Goal: Use online tool/utility: Utilize a website feature to perform a specific function

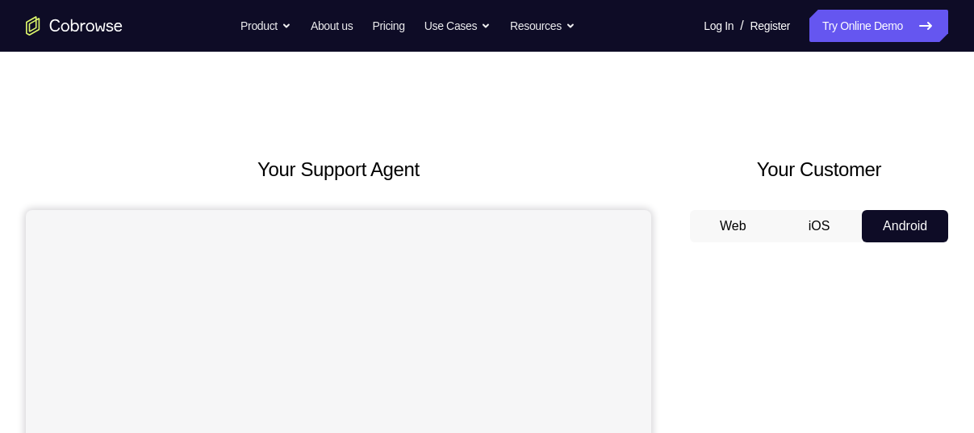
scroll to position [309, 0]
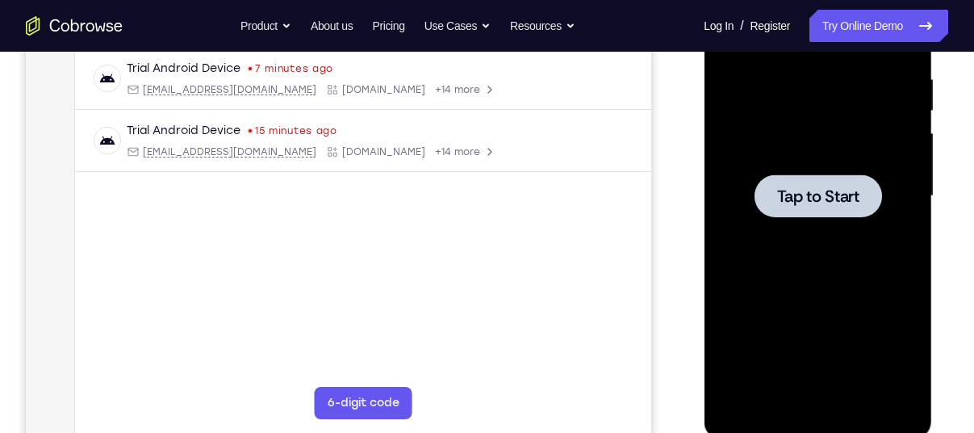
click at [832, 158] on div at bounding box center [817, 196] width 203 height 452
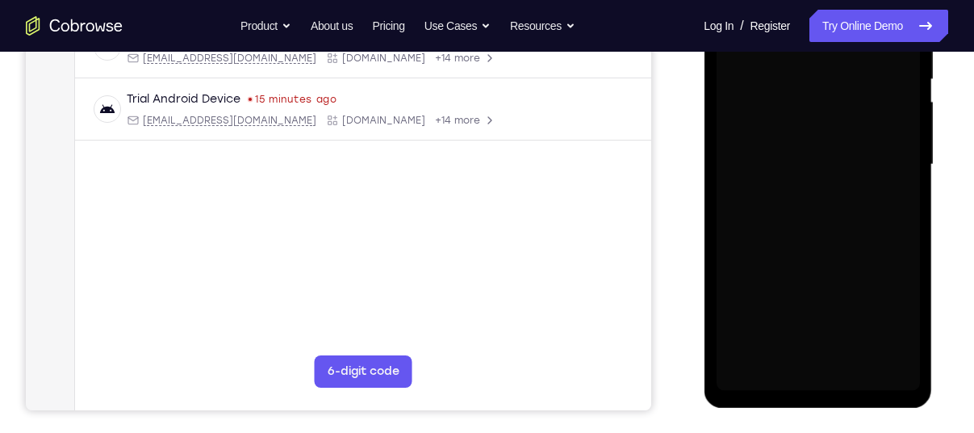
scroll to position [341, 0]
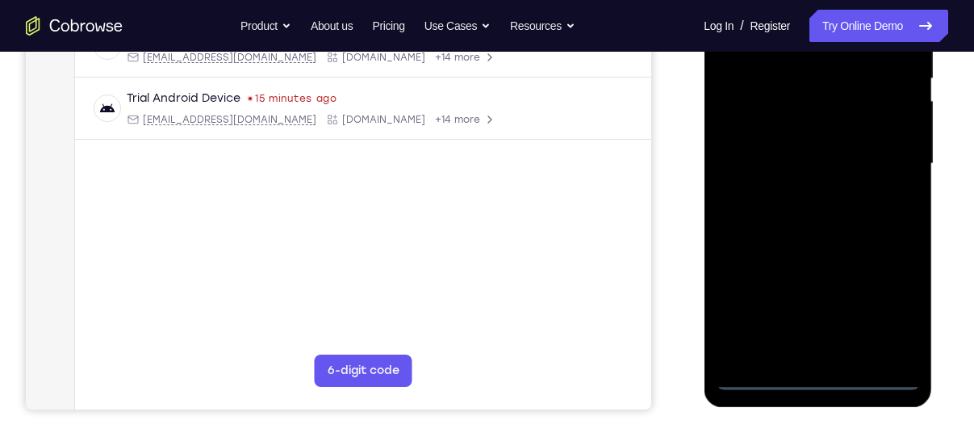
click at [827, 382] on div at bounding box center [817, 164] width 203 height 452
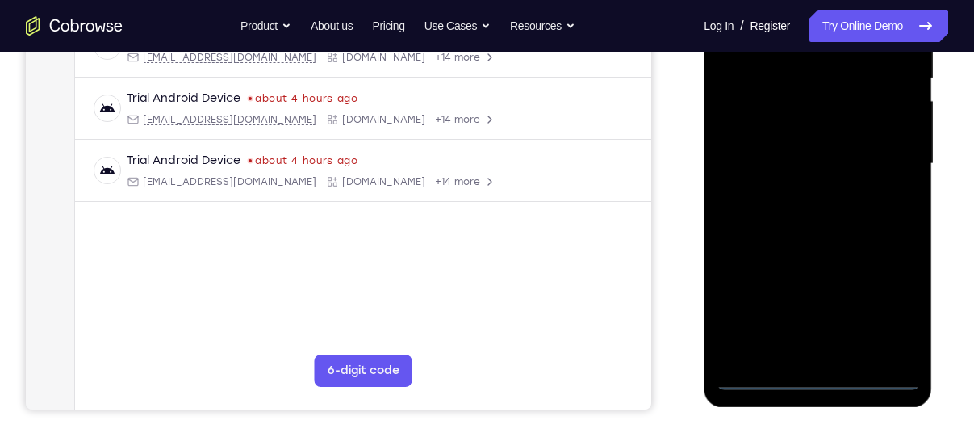
click at [886, 313] on div at bounding box center [817, 164] width 203 height 452
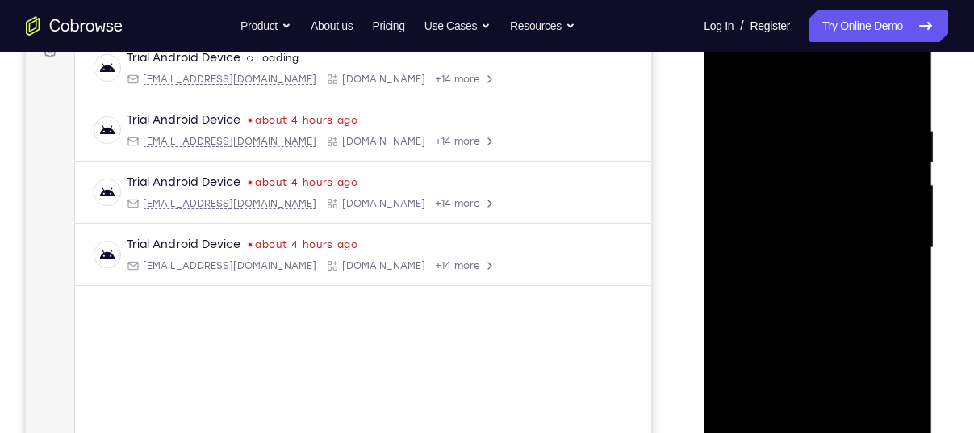
scroll to position [258, 0]
click at [821, 94] on div at bounding box center [817, 247] width 203 height 452
click at [891, 237] on div at bounding box center [817, 247] width 203 height 452
click at [798, 272] on div at bounding box center [817, 247] width 203 height 452
click at [789, 235] on div at bounding box center [817, 247] width 203 height 452
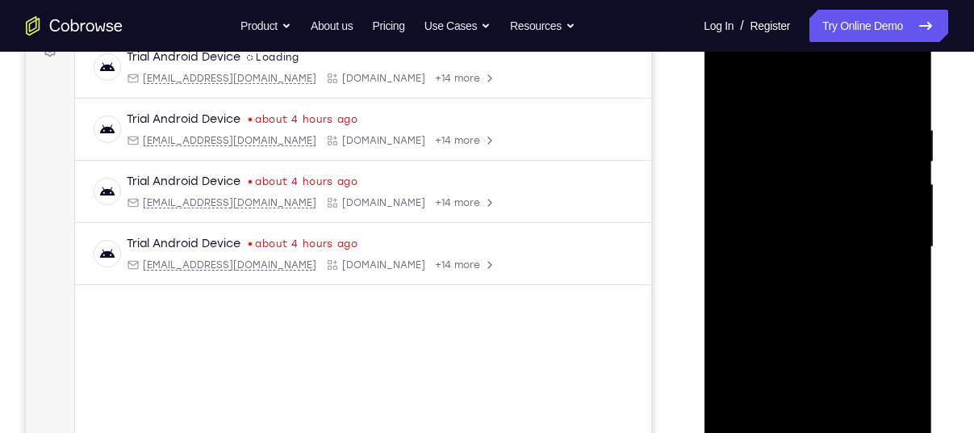
click at [911, 343] on div at bounding box center [817, 247] width 203 height 452
click at [887, 345] on div at bounding box center [817, 247] width 203 height 452
click at [897, 366] on div at bounding box center [817, 247] width 203 height 452
click at [735, 372] on div at bounding box center [817, 247] width 203 height 452
click at [769, 338] on div at bounding box center [817, 247] width 203 height 452
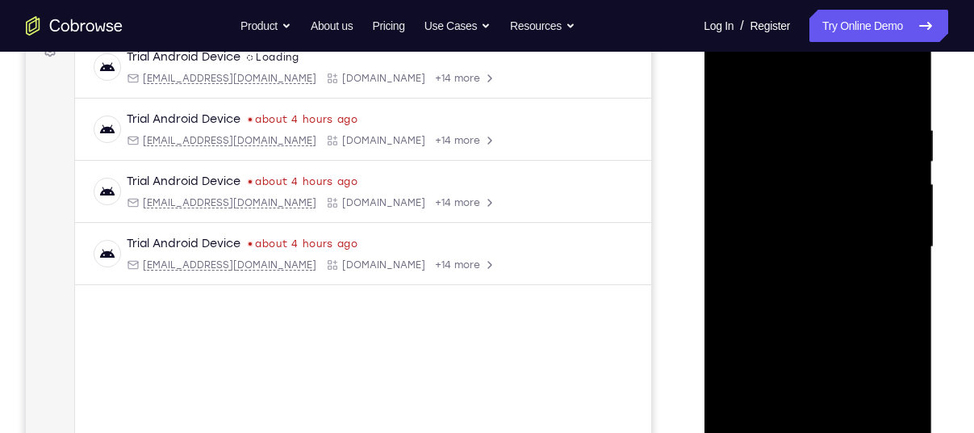
click at [758, 372] on div at bounding box center [817, 247] width 203 height 452
click at [869, 403] on div at bounding box center [817, 247] width 203 height 452
click at [736, 372] on div at bounding box center [817, 247] width 203 height 452
click at [805, 343] on div at bounding box center [817, 247] width 203 height 452
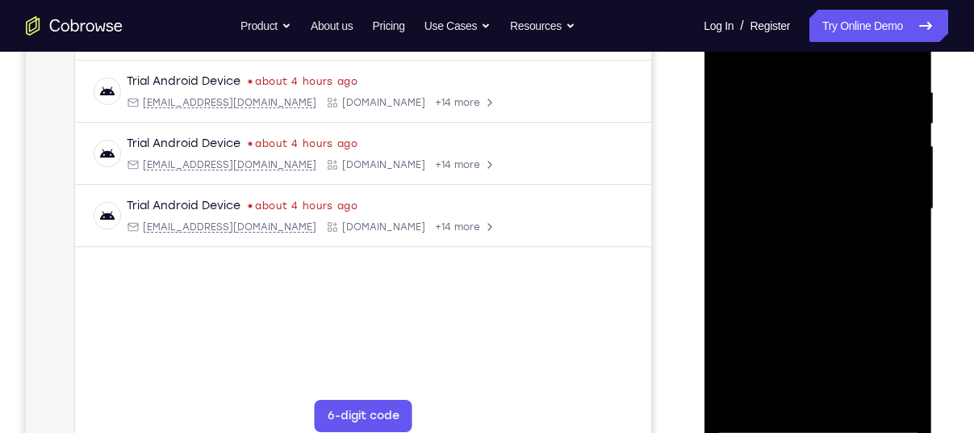
scroll to position [297, 0]
click at [756, 392] on div at bounding box center [817, 208] width 203 height 452
click at [814, 329] on div at bounding box center [817, 208] width 203 height 452
click at [877, 360] on div at bounding box center [817, 208] width 203 height 452
click at [735, 337] on div at bounding box center [817, 208] width 203 height 452
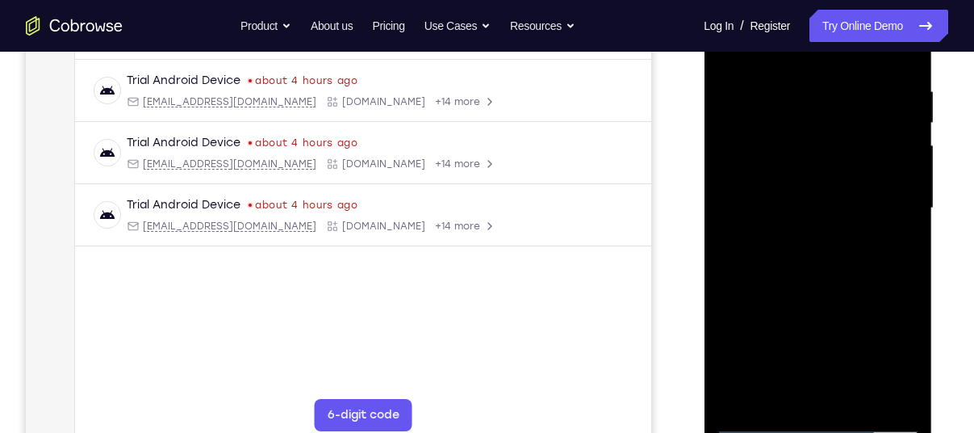
click at [868, 306] on div at bounding box center [817, 208] width 203 height 452
click at [899, 329] on div at bounding box center [817, 208] width 203 height 452
click at [882, 396] on div at bounding box center [817, 208] width 203 height 452
click at [801, 367] on div at bounding box center [817, 208] width 203 height 452
click at [886, 312] on div at bounding box center [817, 208] width 203 height 452
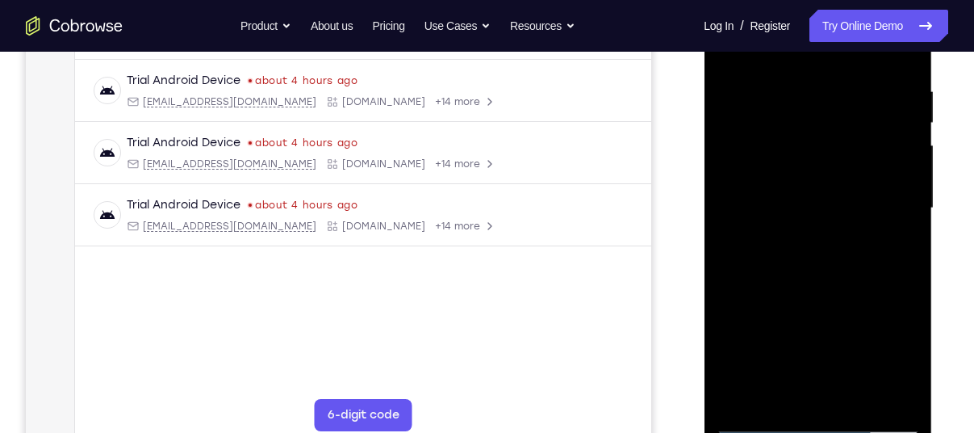
click at [880, 358] on div at bounding box center [817, 208] width 203 height 452
click at [754, 164] on div at bounding box center [817, 208] width 203 height 452
click at [734, 329] on div at bounding box center [817, 208] width 203 height 452
click at [797, 329] on div at bounding box center [817, 208] width 203 height 452
click at [799, 367] on div at bounding box center [817, 208] width 203 height 452
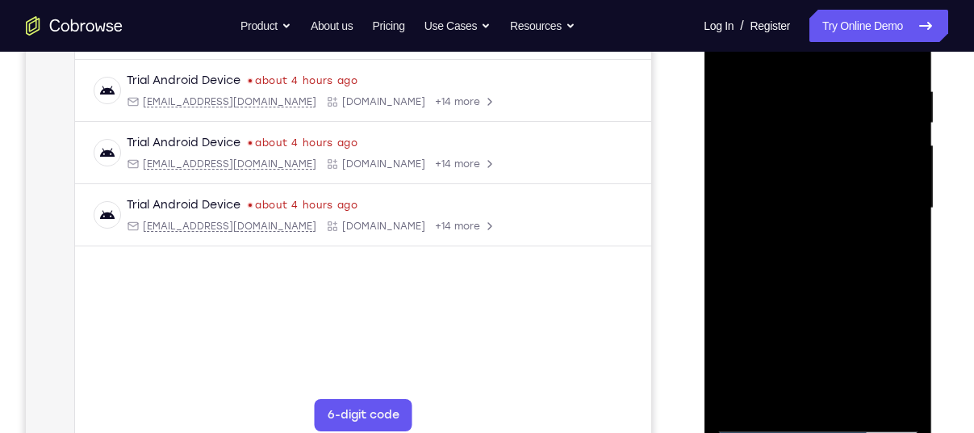
click at [884, 361] on div at bounding box center [817, 208] width 203 height 452
click at [734, 392] on div at bounding box center [817, 208] width 203 height 452
click at [903, 331] on div at bounding box center [817, 208] width 203 height 452
click at [764, 303] on div at bounding box center [817, 208] width 203 height 452
click at [725, 304] on div at bounding box center [817, 208] width 203 height 452
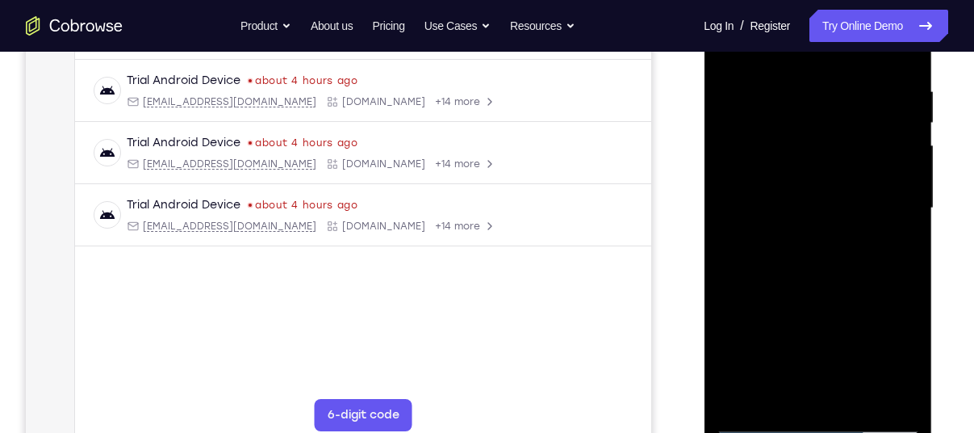
click at [725, 304] on div at bounding box center [817, 208] width 203 height 452
click at [743, 301] on div at bounding box center [817, 208] width 203 height 452
click at [907, 304] on div at bounding box center [817, 208] width 203 height 452
click at [750, 308] on div at bounding box center [817, 208] width 203 height 452
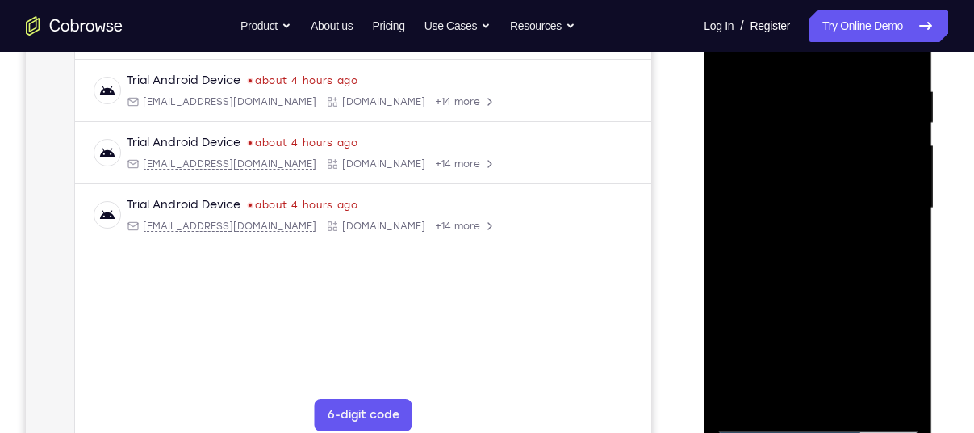
click at [764, 306] on div at bounding box center [817, 208] width 203 height 452
click at [787, 217] on div at bounding box center [817, 208] width 203 height 452
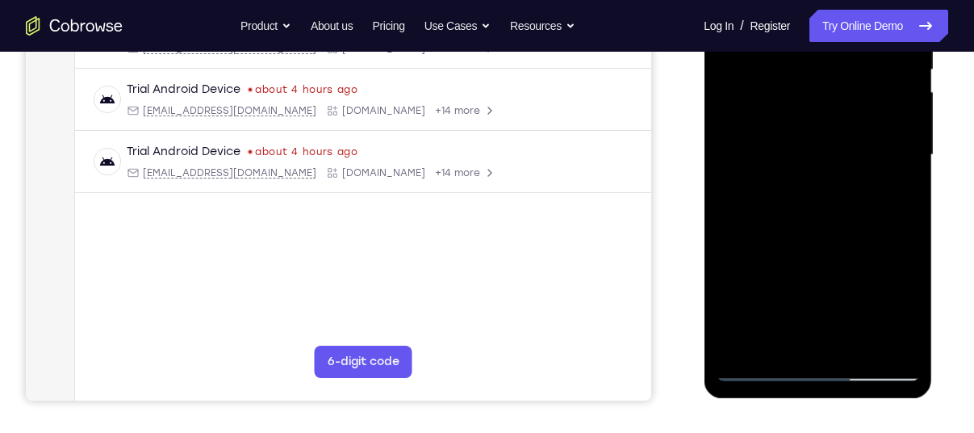
scroll to position [347, 0]
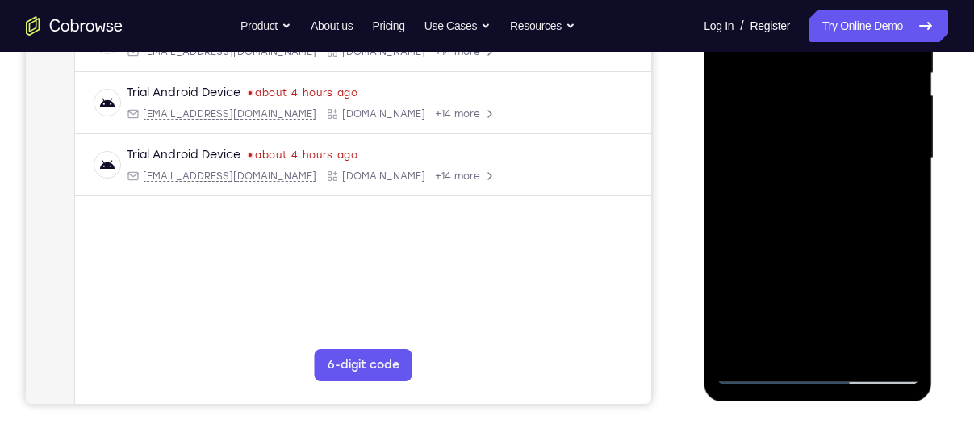
click at [844, 224] on div at bounding box center [817, 158] width 203 height 452
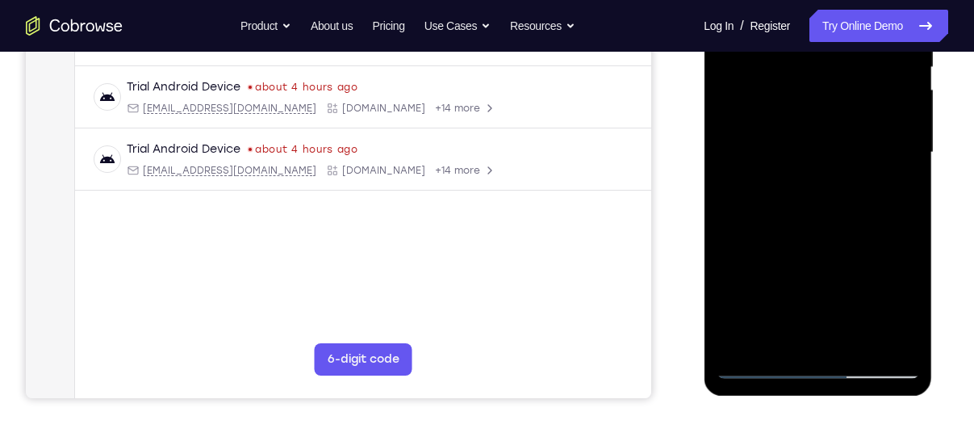
scroll to position [354, 0]
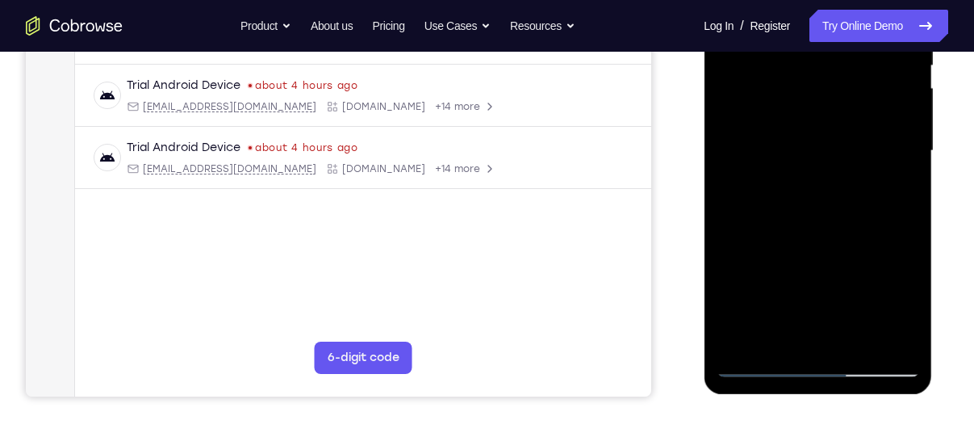
click at [856, 329] on div at bounding box center [817, 151] width 203 height 452
click at [853, 335] on div at bounding box center [817, 151] width 203 height 452
click at [806, 232] on div at bounding box center [817, 151] width 203 height 452
click at [798, 129] on div at bounding box center [817, 151] width 203 height 452
click at [767, 204] on div at bounding box center [817, 151] width 203 height 452
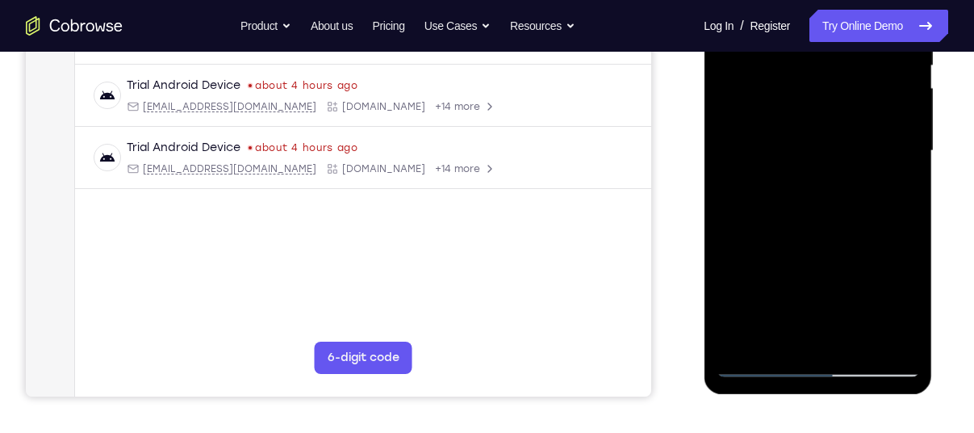
click at [883, 206] on div at bounding box center [817, 151] width 203 height 452
click at [886, 206] on div at bounding box center [817, 151] width 203 height 452
click at [890, 208] on div at bounding box center [817, 151] width 203 height 452
click at [734, 309] on div at bounding box center [817, 151] width 203 height 452
click at [805, 245] on div at bounding box center [817, 151] width 203 height 452
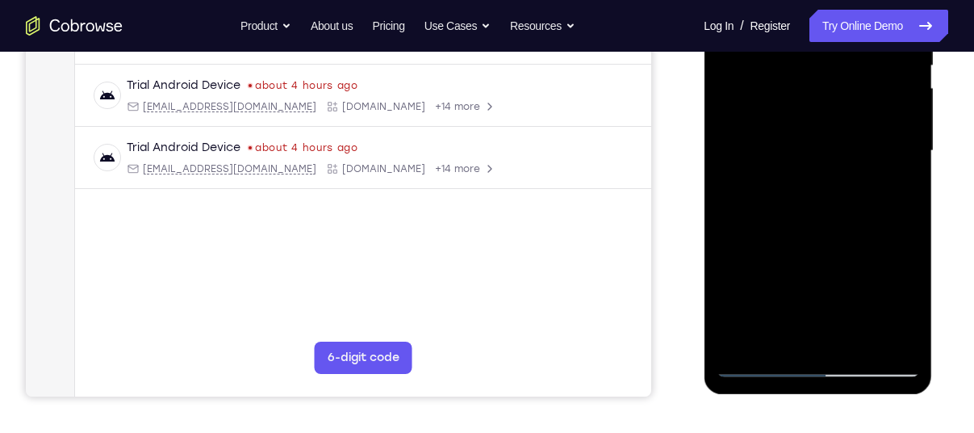
click at [827, 245] on div at bounding box center [817, 151] width 203 height 452
click at [838, 304] on div at bounding box center [817, 151] width 203 height 452
click at [832, 325] on div at bounding box center [817, 151] width 203 height 452
click at [887, 244] on div at bounding box center [817, 151] width 203 height 452
click at [798, 274] on div at bounding box center [817, 151] width 203 height 452
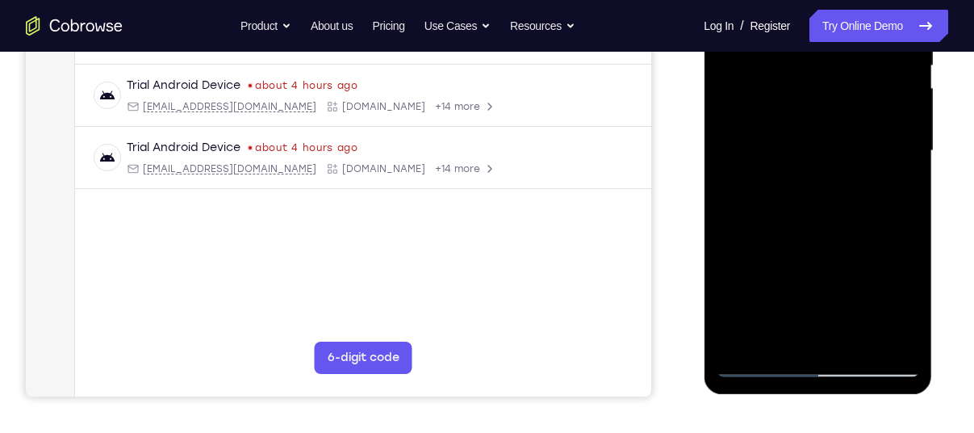
click at [901, 299] on div at bounding box center [817, 151] width 203 height 452
click at [890, 245] on div at bounding box center [817, 151] width 203 height 452
click at [795, 270] on div at bounding box center [817, 151] width 203 height 452
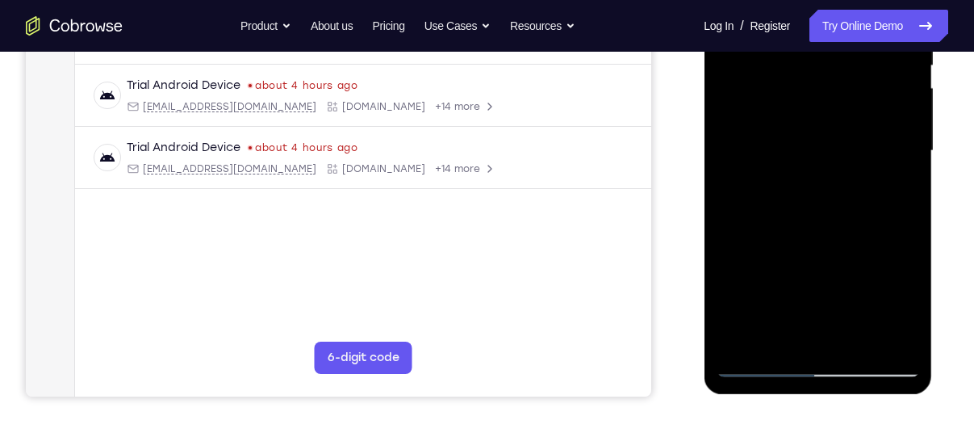
click at [906, 184] on div at bounding box center [817, 151] width 203 height 452
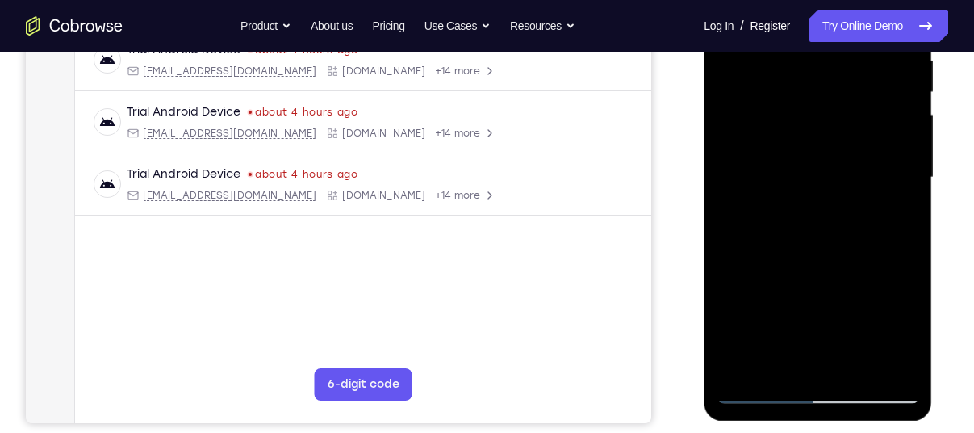
scroll to position [325, 0]
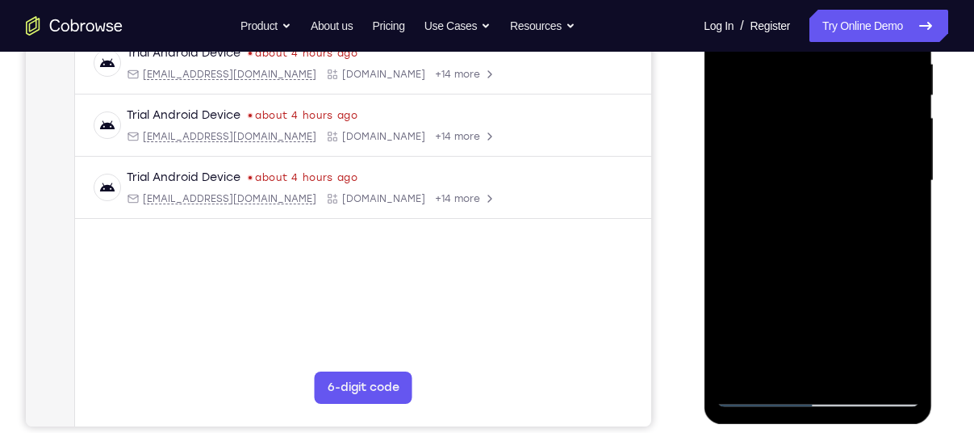
click at [794, 101] on div at bounding box center [817, 181] width 203 height 452
click at [827, 241] on div at bounding box center [817, 181] width 203 height 452
click at [733, 337] on div at bounding box center [817, 181] width 203 height 452
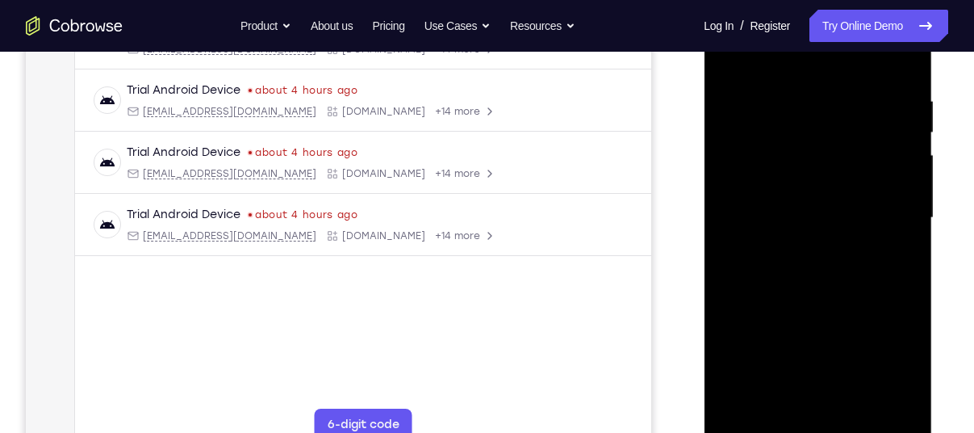
click at [828, 90] on div at bounding box center [817, 218] width 203 height 452
click at [785, 401] on div at bounding box center [817, 218] width 203 height 452
click at [727, 375] on div at bounding box center [817, 218] width 203 height 452
click at [756, 345] on div at bounding box center [817, 218] width 203 height 452
click at [738, 344] on div at bounding box center [817, 218] width 203 height 452
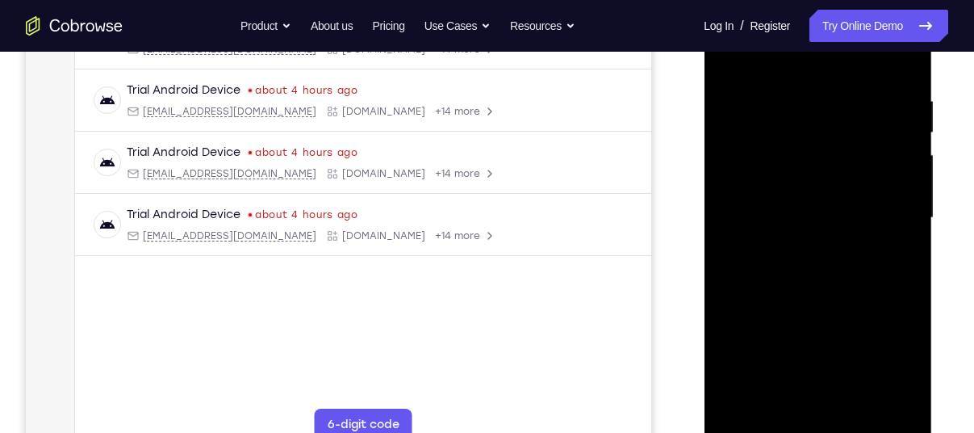
click at [894, 343] on div at bounding box center [817, 218] width 203 height 452
click at [873, 341] on div at bounding box center [817, 218] width 203 height 452
click at [738, 347] on div at bounding box center [817, 218] width 203 height 452
click at [859, 370] on div at bounding box center [817, 218] width 203 height 452
click at [840, 401] on div at bounding box center [817, 218] width 203 height 452
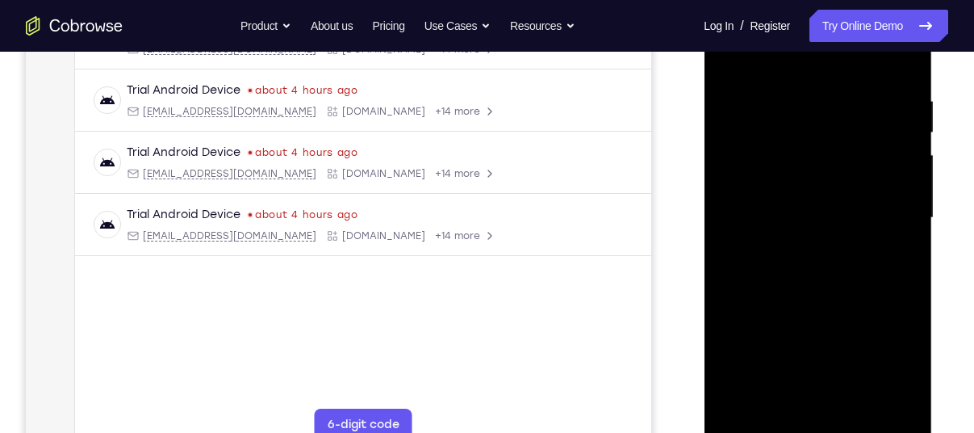
click at [899, 251] on div at bounding box center [817, 218] width 203 height 452
click at [787, 150] on div at bounding box center [817, 218] width 203 height 452
click at [820, 295] on div at bounding box center [817, 218] width 203 height 452
click at [735, 369] on div at bounding box center [817, 218] width 203 height 452
click at [877, 366] on div at bounding box center [817, 218] width 203 height 452
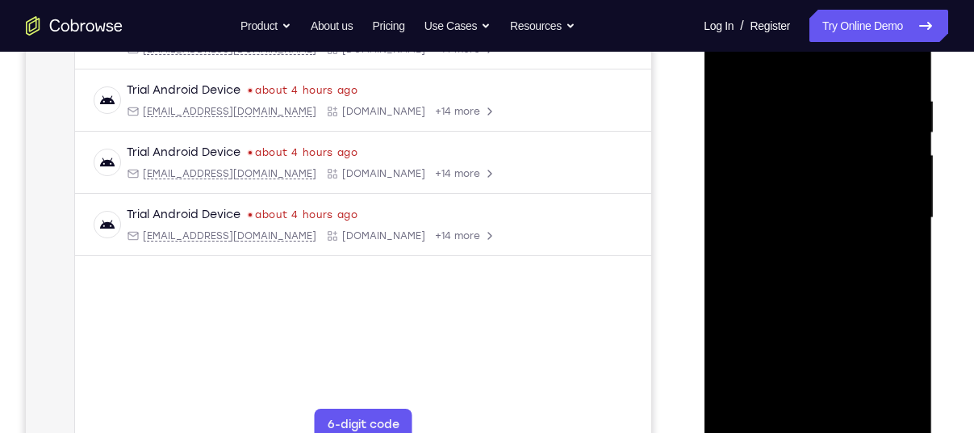
click at [832, 395] on div at bounding box center [817, 218] width 203 height 452
click at [874, 370] on div at bounding box center [817, 218] width 203 height 452
click at [737, 345] on div at bounding box center [817, 218] width 203 height 452
click at [815, 391] on div at bounding box center [817, 218] width 203 height 452
click at [911, 374] on div at bounding box center [817, 218] width 203 height 452
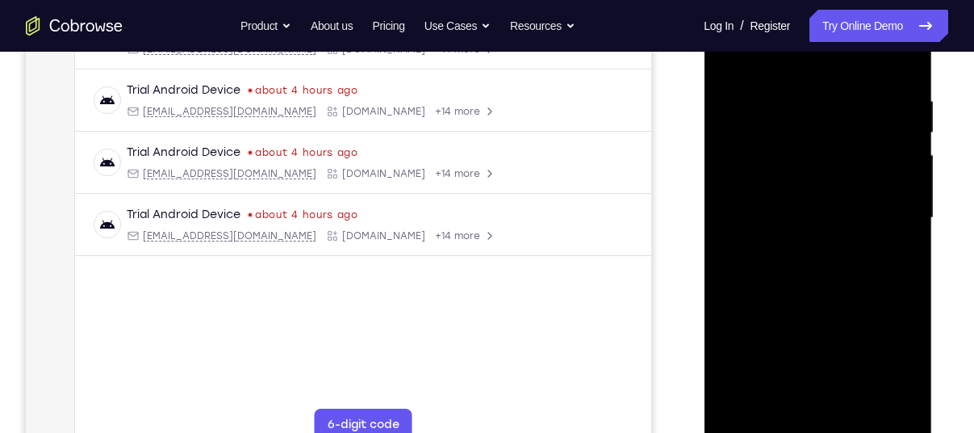
click at [850, 397] on div at bounding box center [817, 218] width 203 height 452
click at [805, 321] on div at bounding box center [817, 218] width 203 height 452
click at [768, 321] on div at bounding box center [817, 218] width 203 height 452
click at [898, 342] on div at bounding box center [817, 218] width 203 height 452
click at [909, 316] on div at bounding box center [817, 218] width 203 height 452
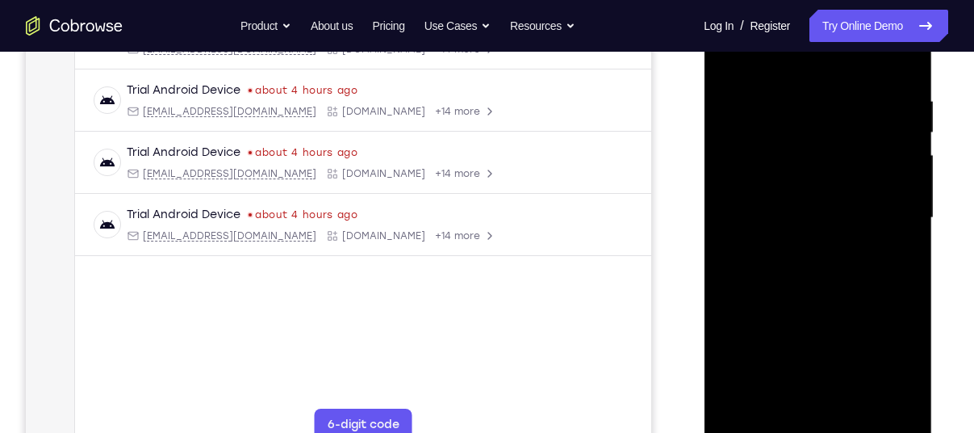
click at [838, 344] on div at bounding box center [817, 218] width 203 height 452
click at [885, 315] on div at bounding box center [817, 218] width 203 height 452
click at [857, 374] on div at bounding box center [817, 218] width 203 height 452
click at [898, 260] on div at bounding box center [817, 218] width 203 height 452
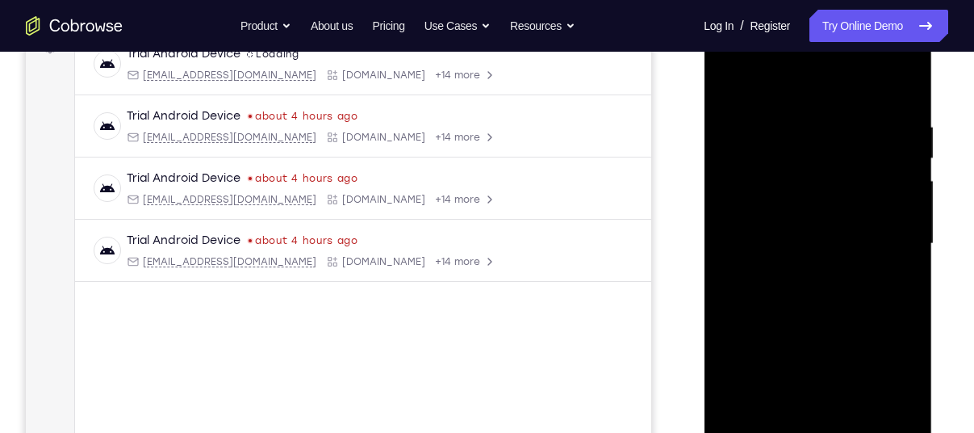
scroll to position [261, 0]
click at [731, 86] on div at bounding box center [817, 245] width 203 height 452
click at [733, 78] on div at bounding box center [817, 245] width 203 height 452
click at [896, 78] on div at bounding box center [817, 245] width 203 height 452
click at [907, 77] on div at bounding box center [817, 245] width 203 height 452
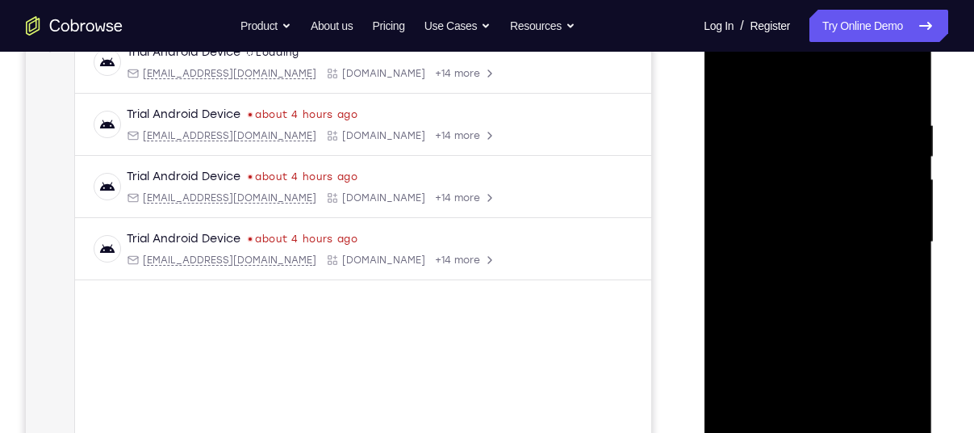
scroll to position [262, 0]
click at [733, 80] on div at bounding box center [817, 243] width 203 height 452
click at [794, 118] on div at bounding box center [817, 243] width 203 height 452
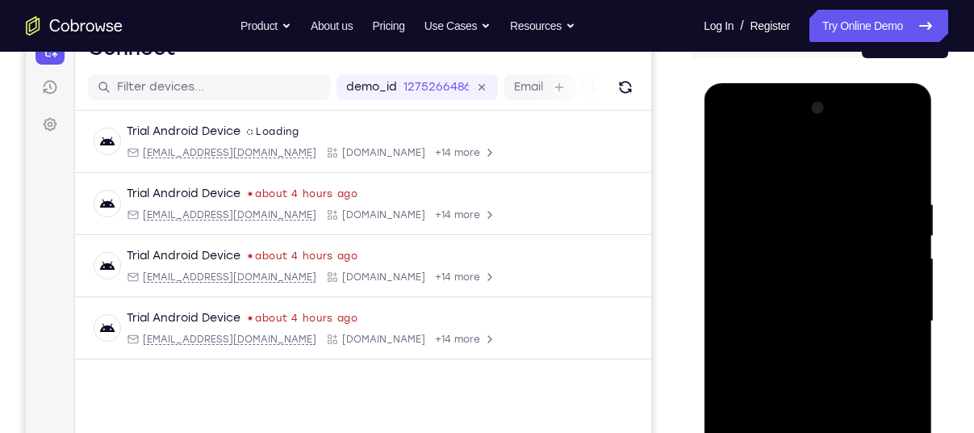
scroll to position [182, 0]
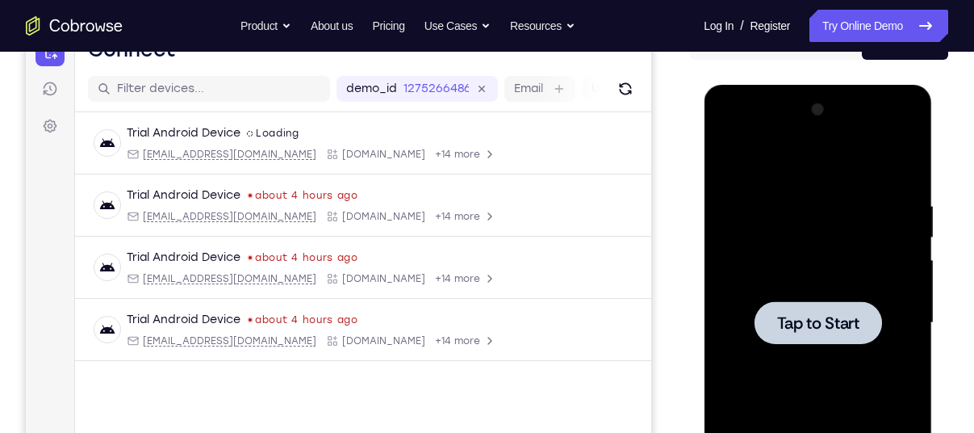
drag, startPoint x: 852, startPoint y: 305, endPoint x: 825, endPoint y: 314, distance: 28.8
click at [825, 314] on button "Tap to Start" at bounding box center [818, 322] width 128 height 43
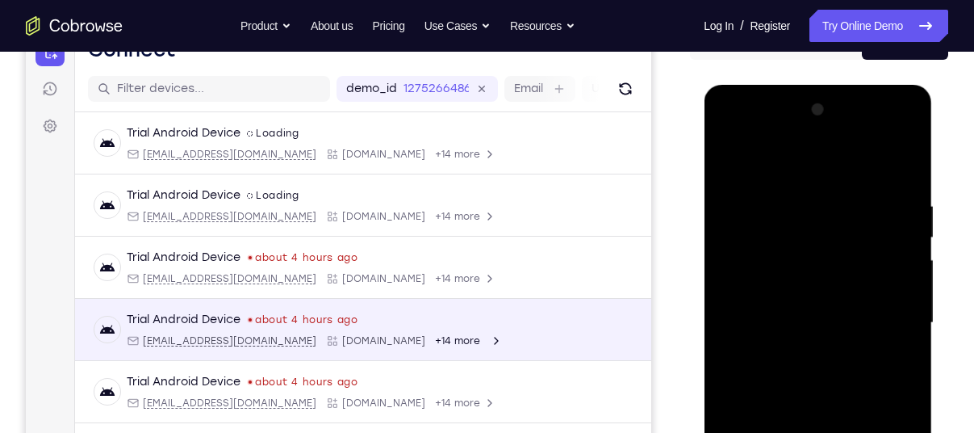
click at [635, 313] on div "Trial Android Device about 4 hours ago [EMAIL_ADDRESS][DOMAIN_NAME] [DOMAIN_NAM…" at bounding box center [363, 330] width 576 height 62
click at [583, 315] on div "Trial Android Device about 4 hours ago [EMAIL_ADDRESS][DOMAIN_NAME] [DOMAIN_NAM…" at bounding box center [363, 330] width 538 height 36
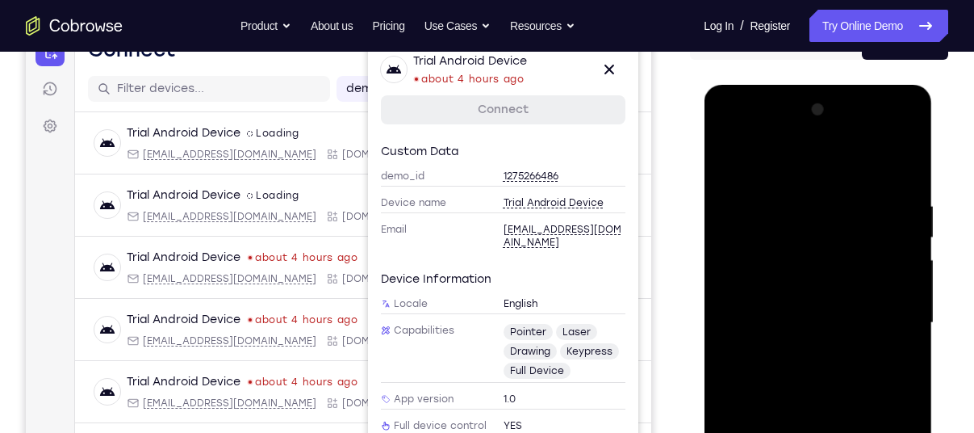
scroll to position [405, 0]
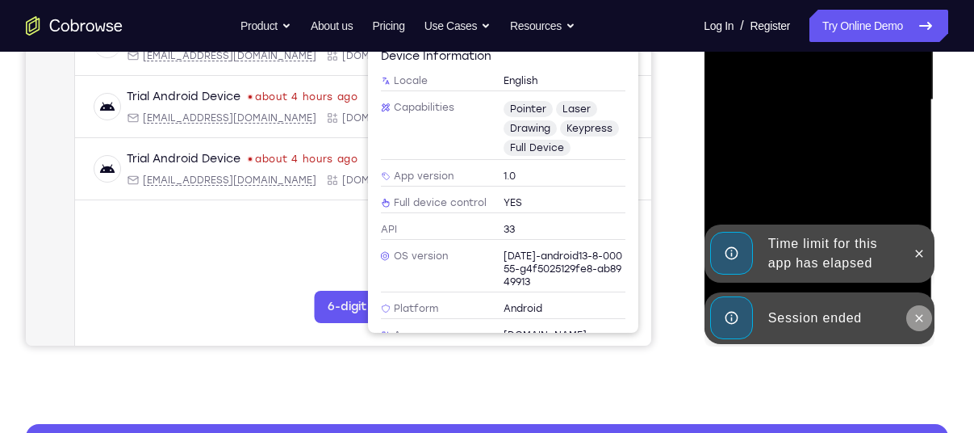
click at [924, 312] on icon at bounding box center [918, 318] width 13 height 13
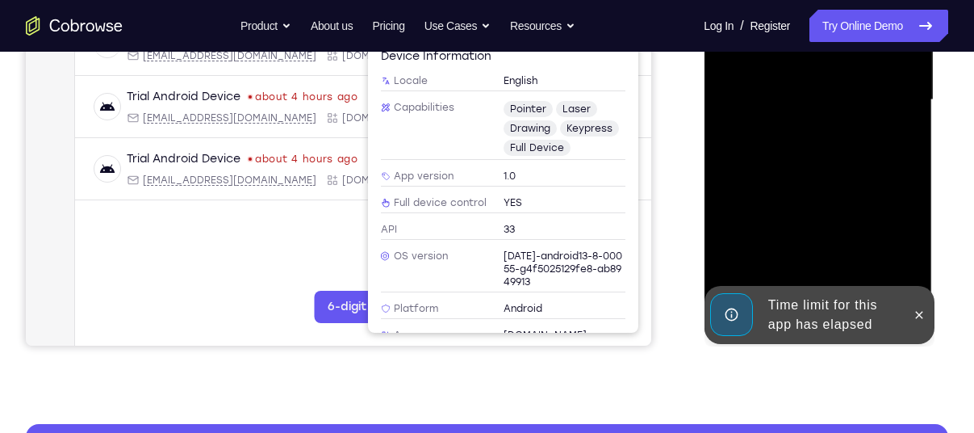
click at [919, 258] on div at bounding box center [817, 100] width 203 height 452
click at [911, 307] on button at bounding box center [919, 315] width 26 height 26
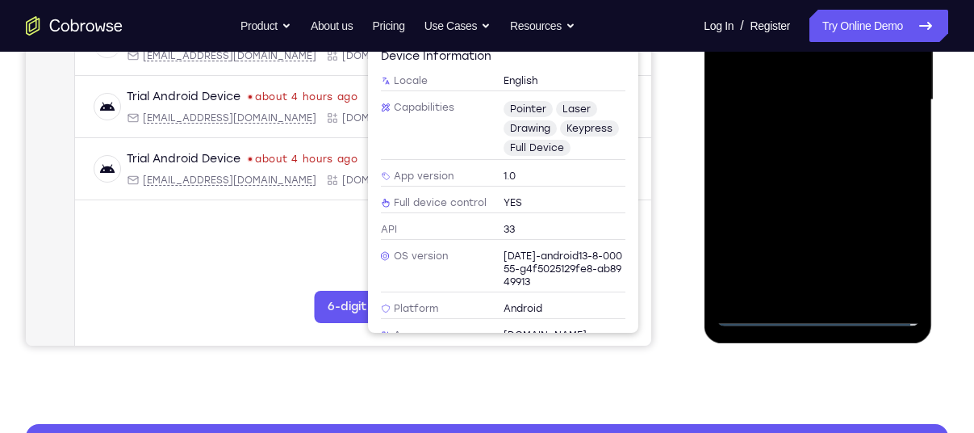
click at [818, 314] on div at bounding box center [817, 100] width 203 height 452
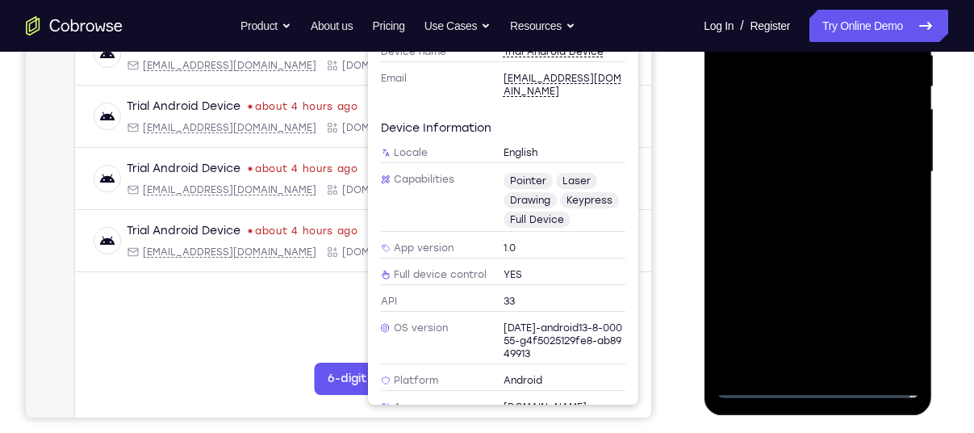
scroll to position [333, 0]
click at [881, 316] on div at bounding box center [817, 173] width 203 height 452
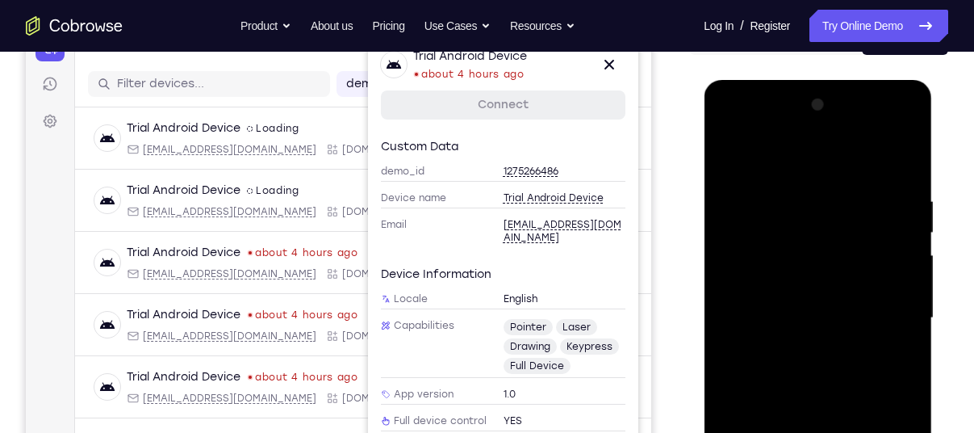
click at [820, 163] on div at bounding box center [817, 318] width 203 height 452
click at [895, 311] on div at bounding box center [817, 318] width 203 height 452
click at [796, 338] on div at bounding box center [817, 318] width 203 height 452
click at [790, 345] on div at bounding box center [817, 318] width 203 height 452
click at [778, 304] on div at bounding box center [817, 318] width 203 height 452
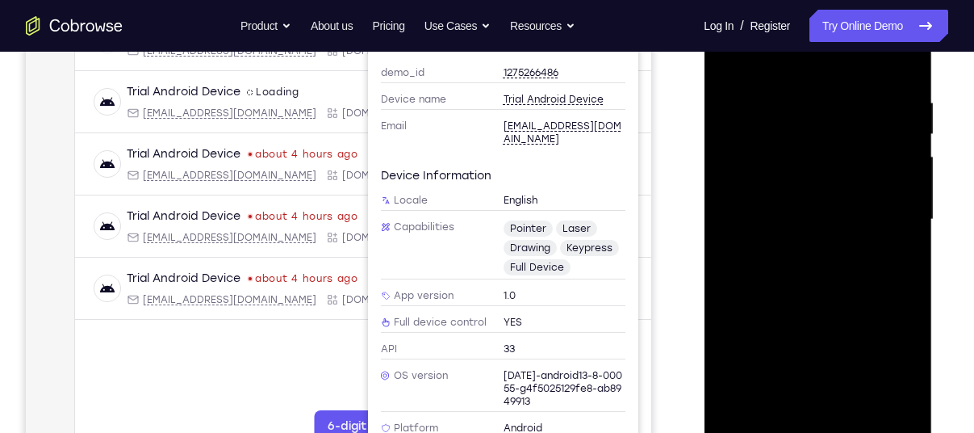
scroll to position [287, 0]
click at [902, 314] on div at bounding box center [817, 219] width 203 height 452
click at [884, 314] on div at bounding box center [817, 219] width 203 height 452
click at [893, 330] on div at bounding box center [817, 219] width 203 height 452
click at [734, 344] on div at bounding box center [817, 219] width 203 height 452
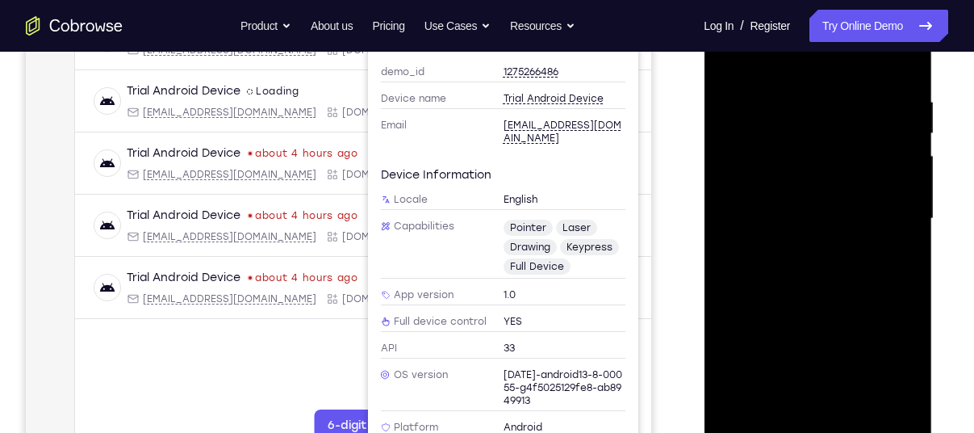
click at [909, 373] on div at bounding box center [817, 219] width 203 height 452
click at [896, 339] on div at bounding box center [817, 219] width 203 height 452
click at [727, 349] on div at bounding box center [817, 219] width 203 height 452
click at [767, 316] on div at bounding box center [817, 219] width 203 height 452
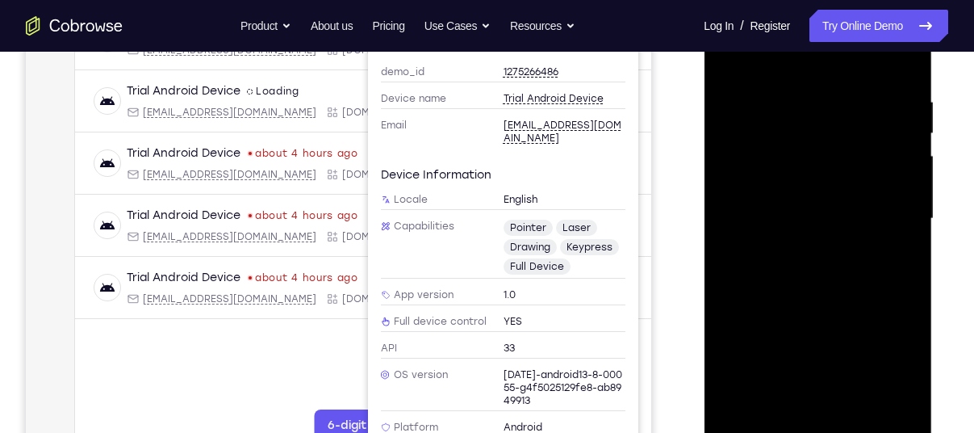
click at [759, 340] on div at bounding box center [817, 219] width 203 height 452
click at [869, 378] on div at bounding box center [817, 219] width 203 height 452
click at [739, 341] on div at bounding box center [817, 219] width 203 height 452
click at [802, 312] on div at bounding box center [817, 219] width 203 height 452
click at [750, 398] on div at bounding box center [817, 219] width 203 height 452
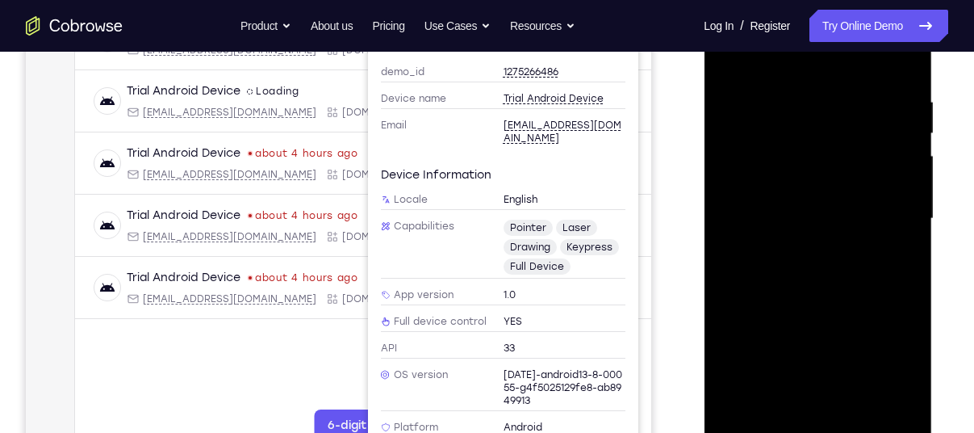
click at [814, 342] on div at bounding box center [817, 219] width 203 height 452
click at [874, 370] on div at bounding box center [817, 219] width 203 height 452
click at [722, 342] on div at bounding box center [817, 219] width 203 height 452
click at [863, 316] on div at bounding box center [817, 219] width 203 height 452
click at [895, 336] on div at bounding box center [817, 219] width 203 height 452
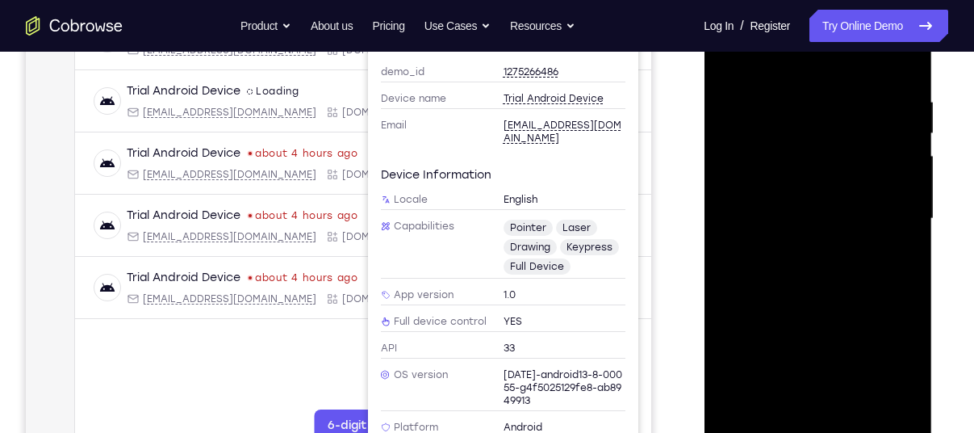
click at [877, 400] on div at bounding box center [817, 219] width 203 height 452
click at [802, 373] on div at bounding box center [817, 219] width 203 height 452
click at [886, 316] on div at bounding box center [817, 219] width 203 height 452
click at [878, 375] on div at bounding box center [817, 219] width 203 height 452
click at [809, 187] on div at bounding box center [817, 219] width 203 height 452
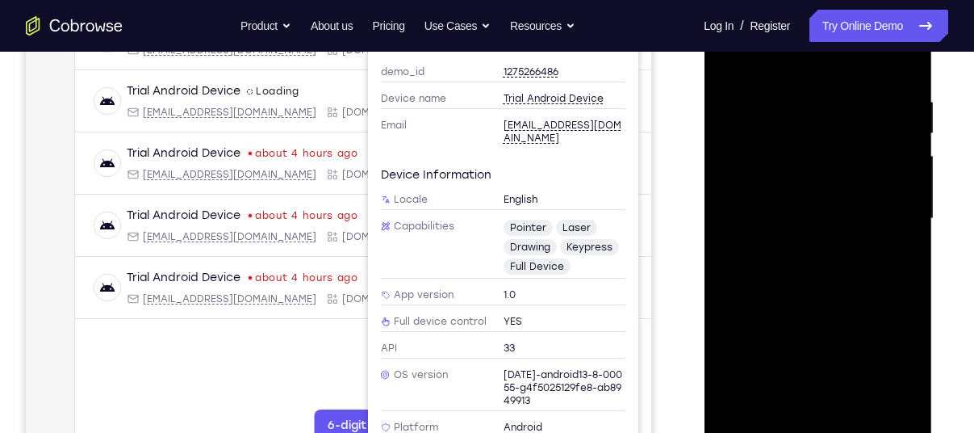
click at [737, 339] on div at bounding box center [817, 219] width 203 height 452
click at [796, 341] on div at bounding box center [817, 219] width 203 height 452
click at [797, 378] on div at bounding box center [817, 219] width 203 height 452
click at [879, 371] on div at bounding box center [817, 219] width 203 height 452
click at [716, 396] on div at bounding box center [817, 219] width 203 height 452
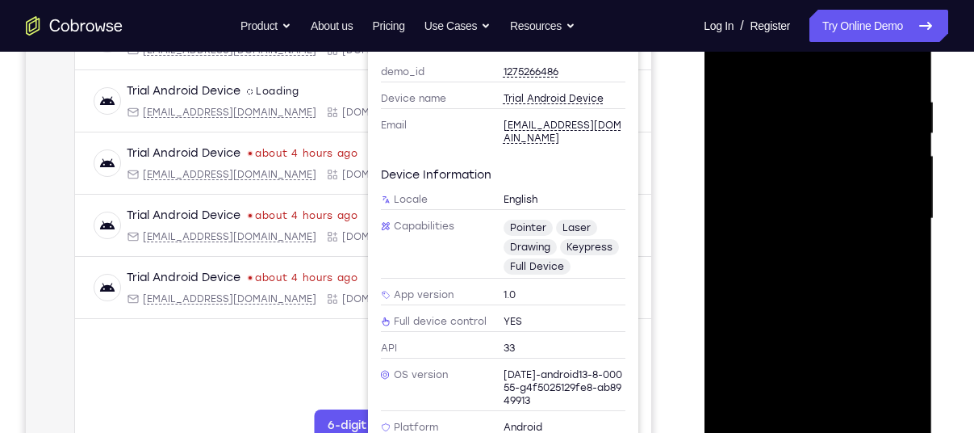
click at [912, 345] on div at bounding box center [817, 219] width 203 height 452
click at [840, 219] on div at bounding box center [817, 219] width 203 height 452
click at [852, 265] on div at bounding box center [817, 219] width 203 height 452
click at [897, 239] on div at bounding box center [817, 219] width 203 height 452
click at [777, 187] on div at bounding box center [817, 219] width 203 height 452
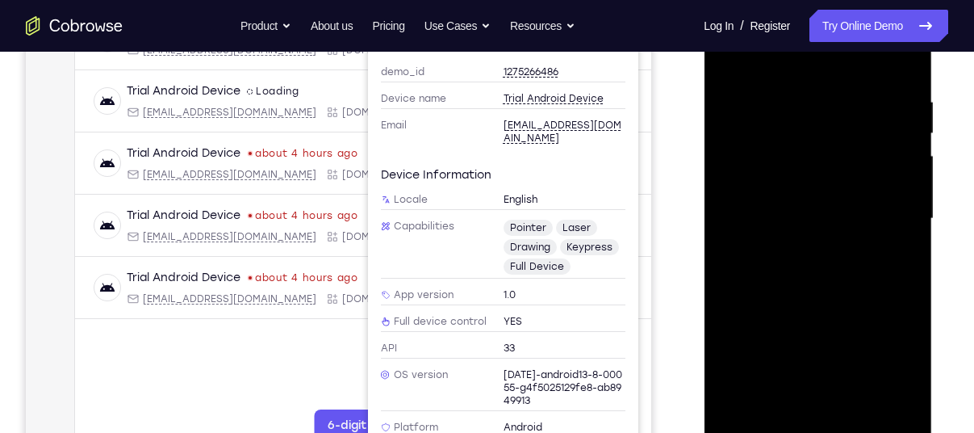
click at [840, 207] on div at bounding box center [817, 219] width 203 height 452
click at [837, 220] on div at bounding box center [817, 219] width 203 height 452
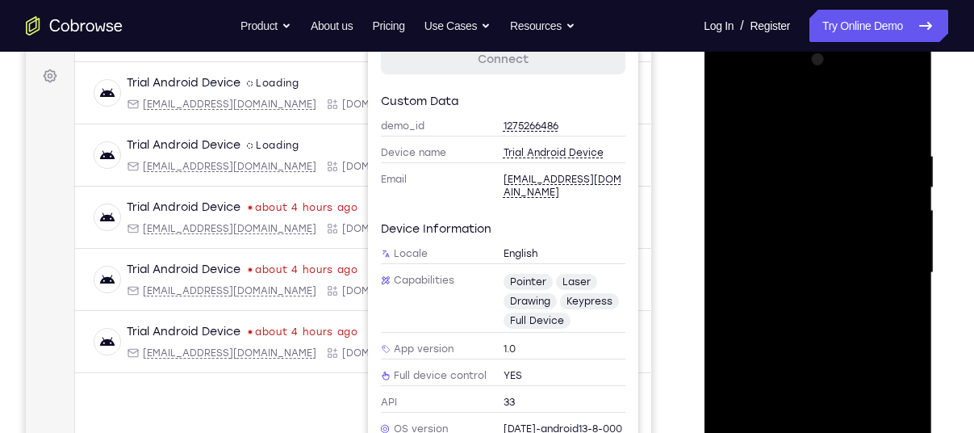
scroll to position [226, 0]
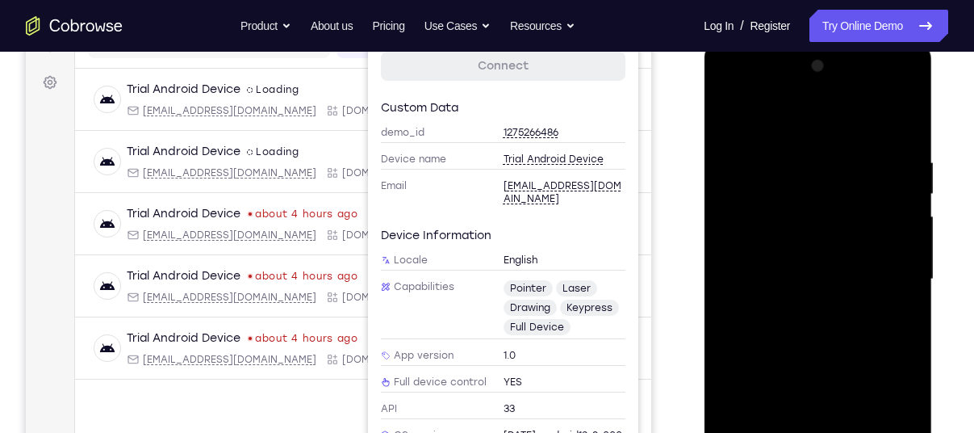
click at [844, 340] on div at bounding box center [817, 279] width 203 height 452
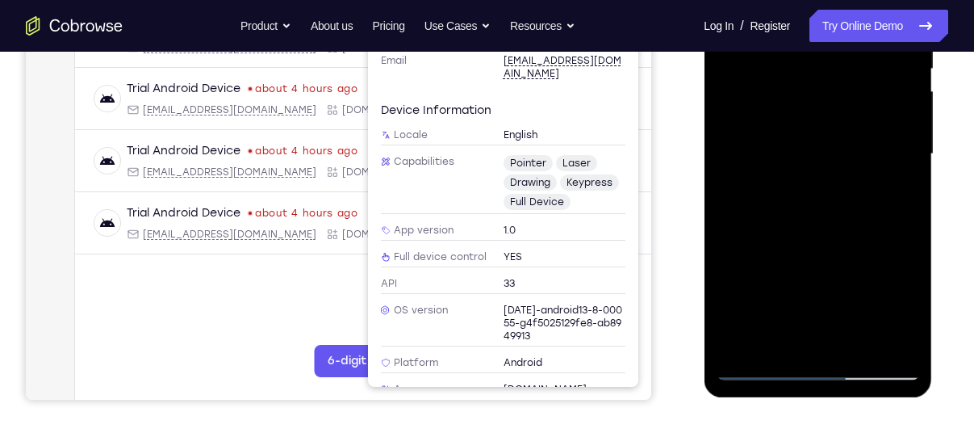
click at [779, 341] on div at bounding box center [817, 154] width 203 height 452
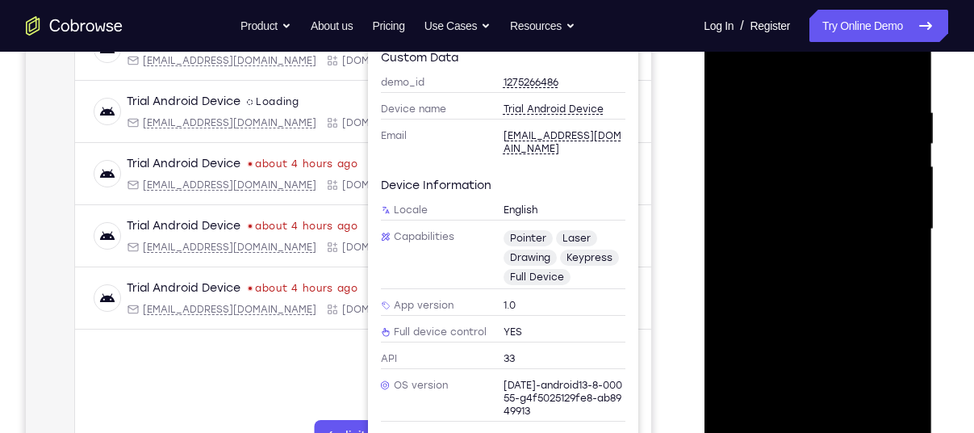
scroll to position [262, 0]
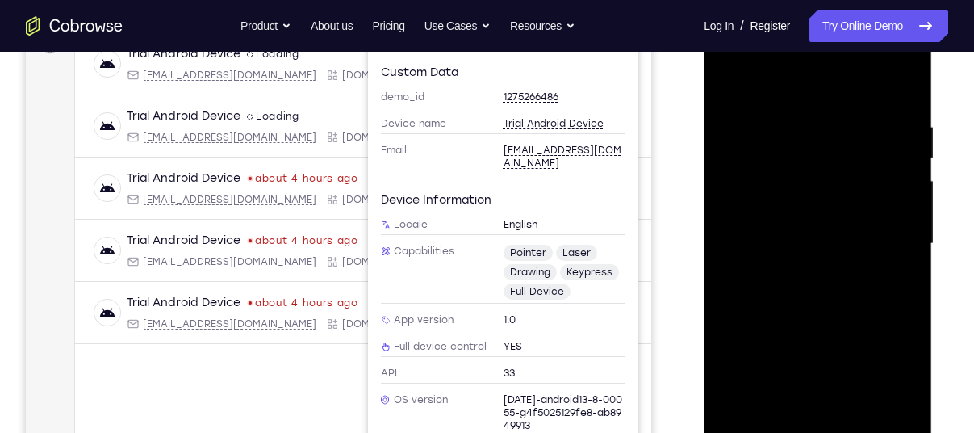
drag, startPoint x: 804, startPoint y: 90, endPoint x: 830, endPoint y: 42, distance: 54.9
click at [830, 42] on div at bounding box center [817, 244] width 203 height 452
click at [812, 79] on div at bounding box center [817, 244] width 203 height 452
click at [881, 395] on div at bounding box center [817, 244] width 203 height 452
click at [733, 367] on div at bounding box center [817, 244] width 203 height 452
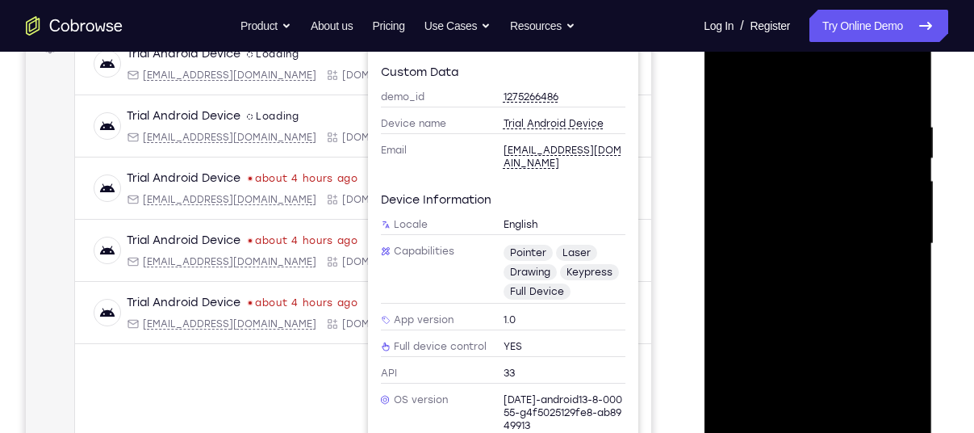
click at [783, 341] on div at bounding box center [817, 244] width 203 height 452
click at [903, 396] on div at bounding box center [817, 244] width 203 height 452
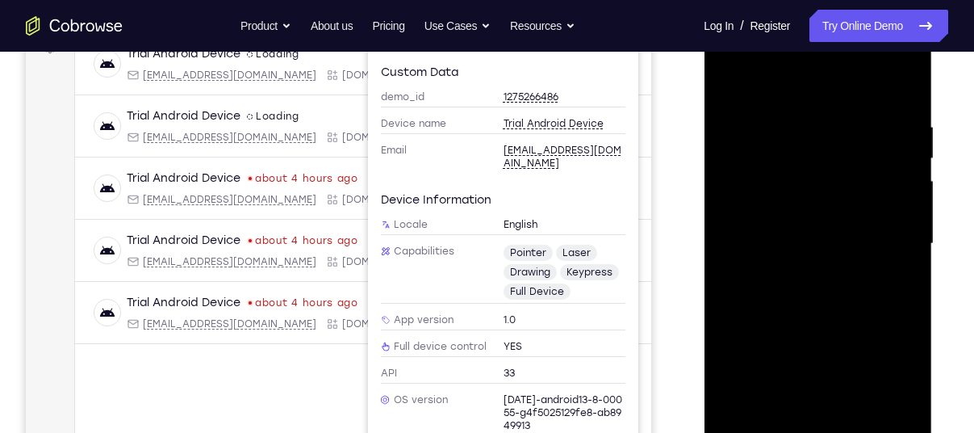
click at [903, 396] on div at bounding box center [817, 244] width 203 height 452
click at [872, 395] on div at bounding box center [817, 244] width 203 height 452
click at [764, 336] on div at bounding box center [817, 244] width 203 height 452
click at [785, 337] on div at bounding box center [817, 244] width 203 height 452
click at [819, 395] on div at bounding box center [817, 244] width 203 height 452
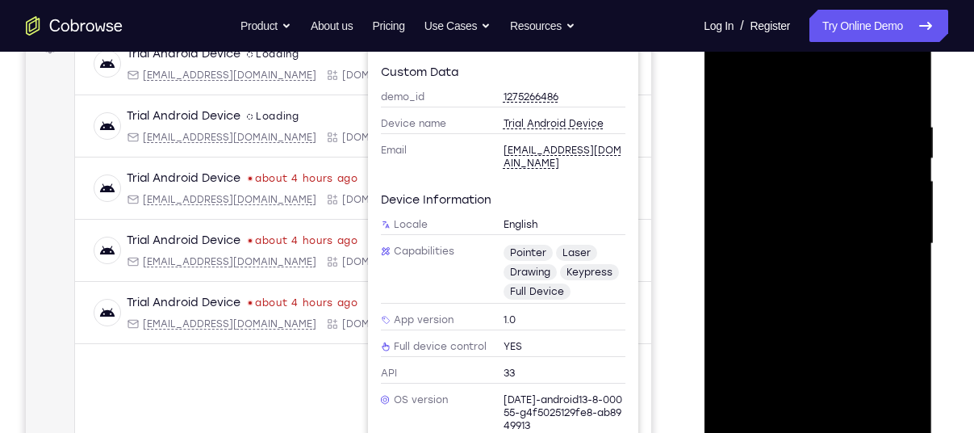
click at [786, 123] on div at bounding box center [817, 244] width 203 height 452
click at [747, 124] on div at bounding box center [817, 244] width 203 height 452
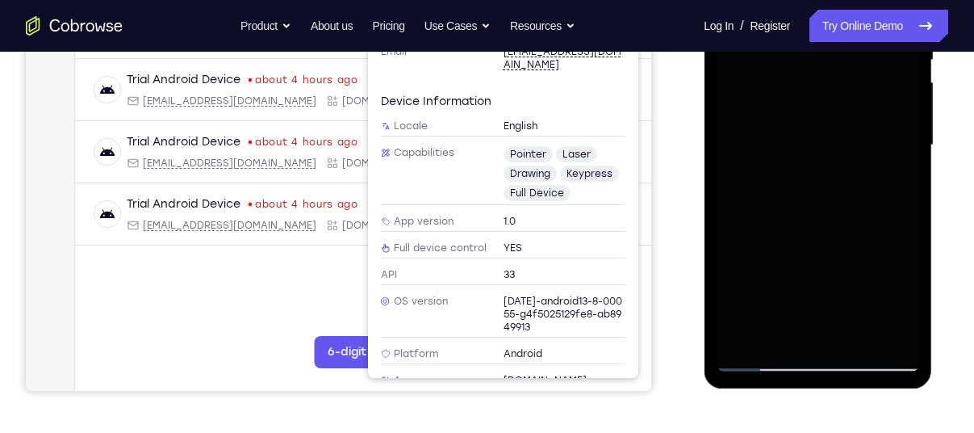
scroll to position [291, 0]
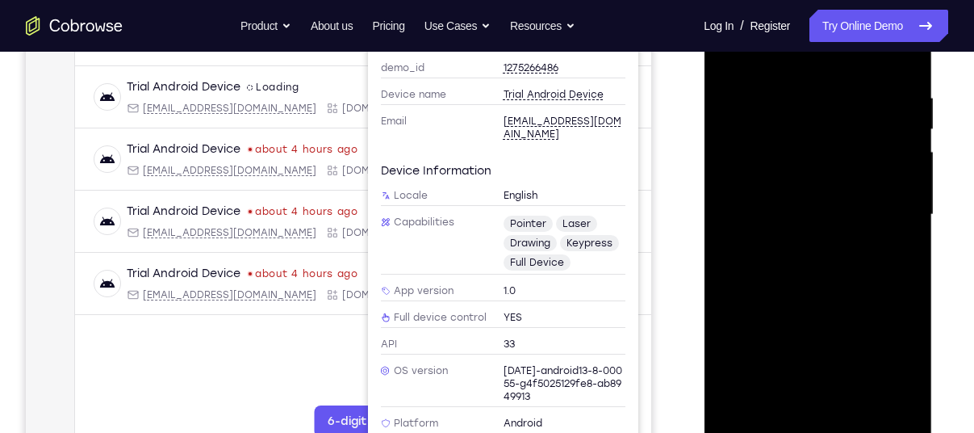
click at [793, 172] on div at bounding box center [817, 215] width 203 height 452
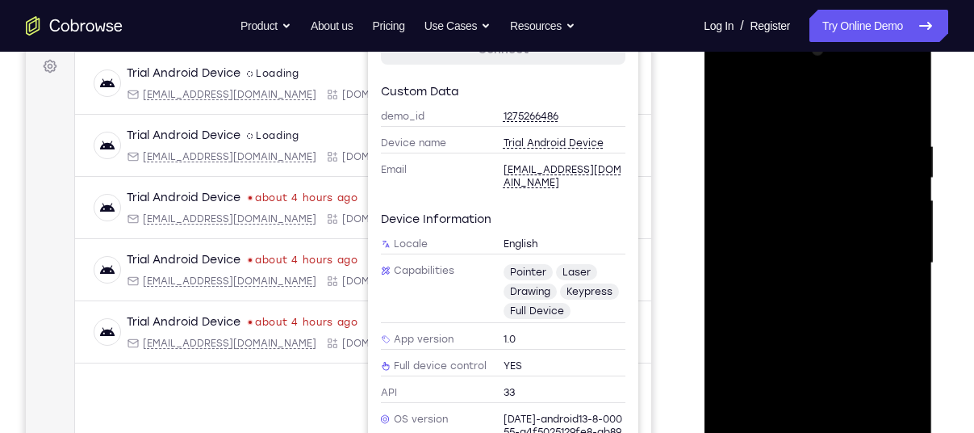
scroll to position [246, 0]
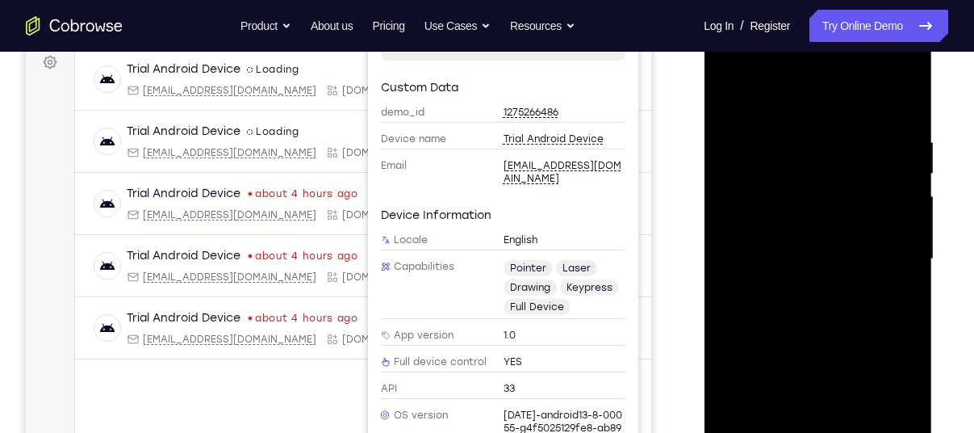
click at [897, 98] on div at bounding box center [817, 259] width 203 height 452
click at [731, 99] on div at bounding box center [817, 259] width 203 height 452
click at [904, 93] on div at bounding box center [817, 259] width 203 height 452
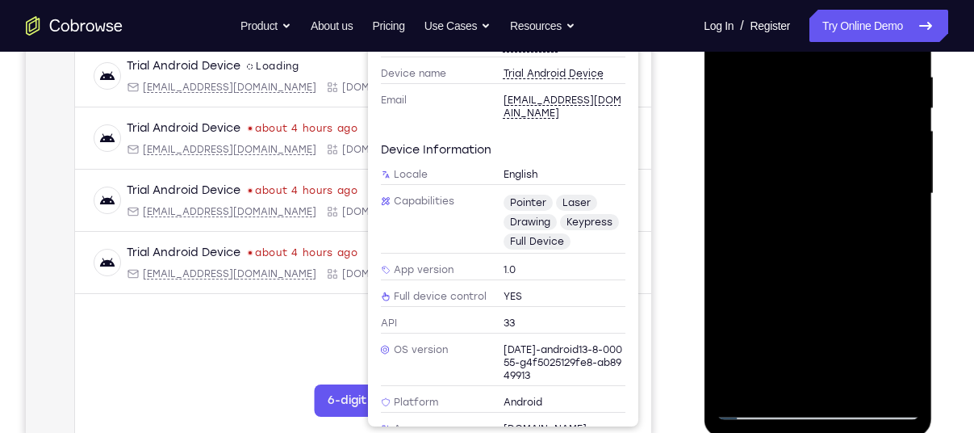
scroll to position [313, 0]
click at [744, 378] on div at bounding box center [817, 192] width 203 height 452
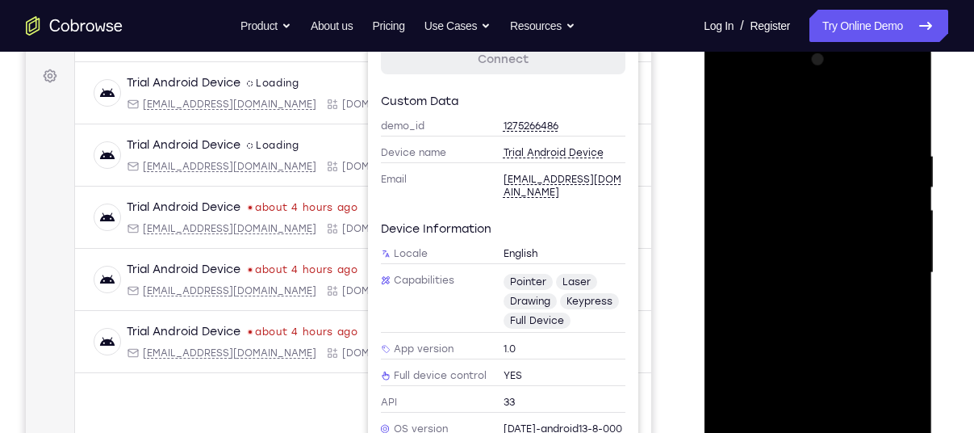
scroll to position [232, 0]
click at [777, 145] on div at bounding box center [817, 274] width 203 height 452
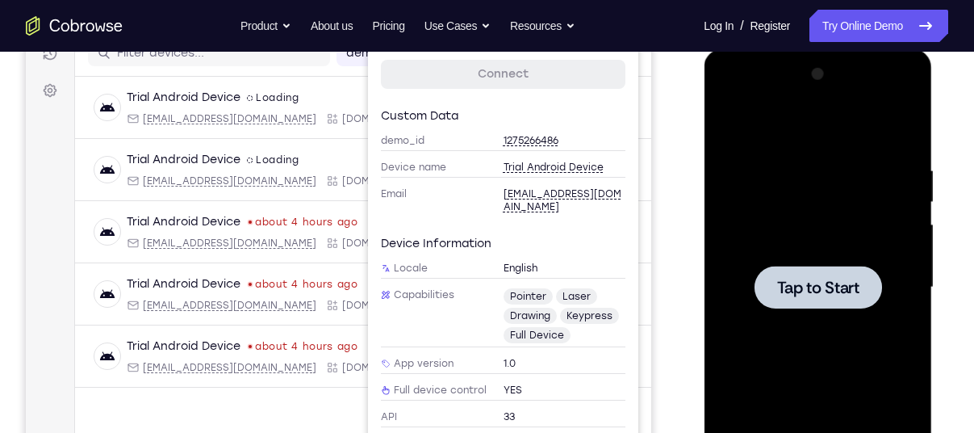
scroll to position [218, 0]
click at [81, 19] on icon "Go to the home page" at bounding box center [74, 25] width 97 height 19
